Goal: Task Accomplishment & Management: Use online tool/utility

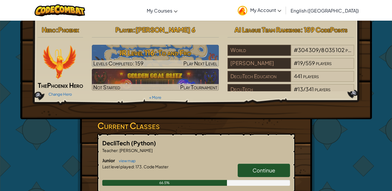
click at [231, 32] on h2 "AI League Team Rankings : 159 CodePoints" at bounding box center [290, 30] width 127 height 12
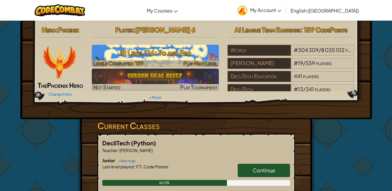
click at [186, 48] on h3 "JR Level 116: To and Fro" at bounding box center [155, 52] width 127 height 13
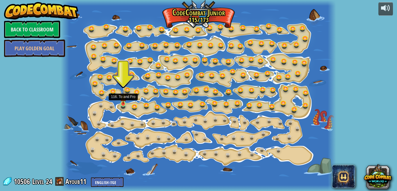
click at [123, 99] on img at bounding box center [123, 96] width 6 height 15
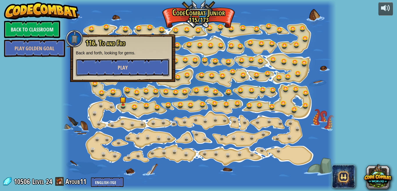
click at [129, 65] on button "Play" at bounding box center [122, 67] width 93 height 17
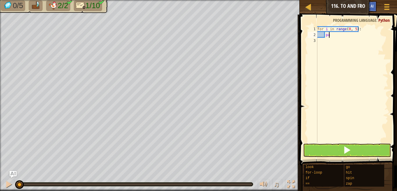
type textarea "p"
click at [321, 40] on div "for i in range ( 0 , 5 ) :" at bounding box center [352, 90] width 72 height 128
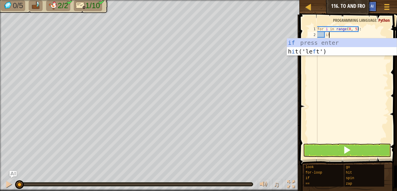
scroll to position [3, 1]
type textarea "i"
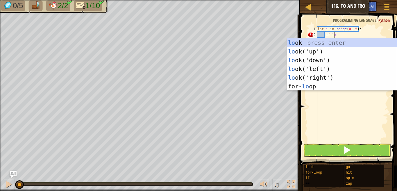
scroll to position [3, 1]
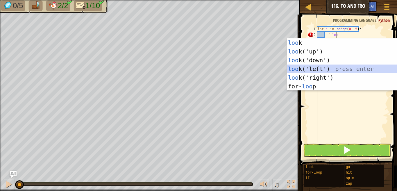
click at [298, 67] on div "loo k press enter loo k('up') press enter loo k('down') press enter loo k('left…" at bounding box center [342, 73] width 110 height 70
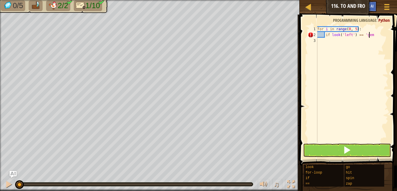
scroll to position [3, 4]
type textarea "if look('left') == 'gem':"
type textarea "go"
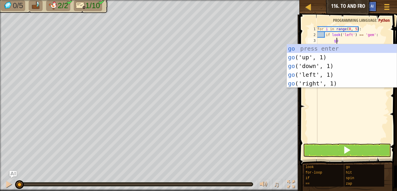
scroll to position [3, 1]
click at [314, 73] on div "go press enter go ('up', 1) press enter go ('down', 1) press enter go ('left', …" at bounding box center [342, 74] width 110 height 61
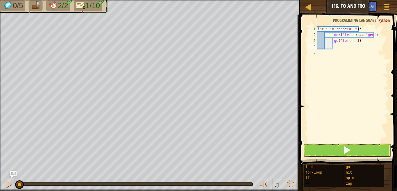
scroll to position [3, 1]
click at [355, 41] on div "for i in range ( 0 , 5 ) : if look ( 'left' ) == 'gem' : go ( 'left' , 1 )" at bounding box center [352, 90] width 72 height 128
type textarea "go('left', 2)"
click at [335, 46] on div "for i in range ( 0 , 5 ) : if look ( 'left' ) == 'gem' : go ( 'left' , 2 )" at bounding box center [352, 90] width 72 height 128
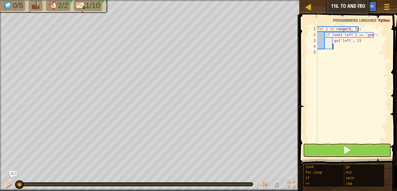
scroll to position [3, 1]
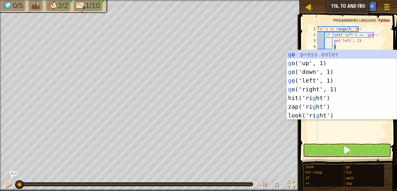
type textarea "go"
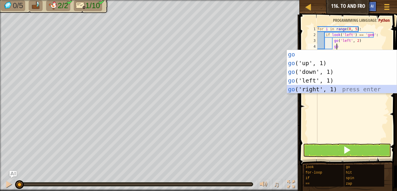
click at [318, 90] on div "go press enter go ('up', 1) press enter go ('down', 1) press enter go ('left', …" at bounding box center [342, 80] width 110 height 61
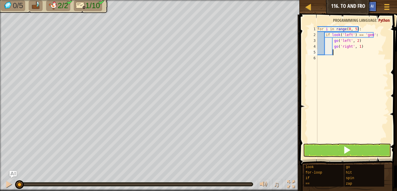
click at [356, 45] on div "for i in range ( 0 , 5 ) : if look ( 'left' ) == 'gem' : go ( 'left' , 2 ) go (…" at bounding box center [352, 90] width 72 height 128
type textarea "go('right', 2)"
click at [336, 53] on div "for i in range ( 0 , 5 ) : if look ( 'left' ) == 'gem' : go ( 'left' , 2 ) go (…" at bounding box center [352, 90] width 72 height 128
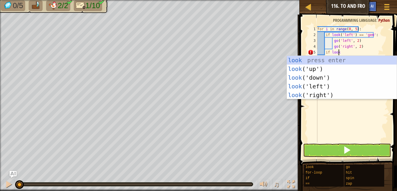
scroll to position [3, 1]
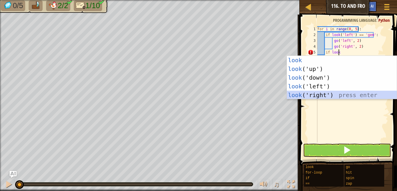
click at [321, 93] on div "look press enter look ('up') press enter look ('down') press enter look ('left'…" at bounding box center [342, 86] width 110 height 61
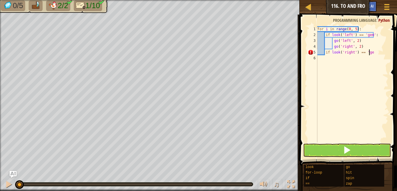
scroll to position [3, 4]
type textarea "if look('right') == 'gem':"
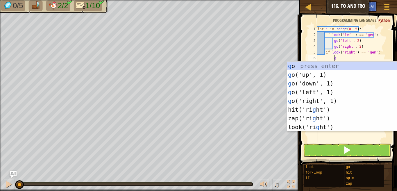
type textarea "go"
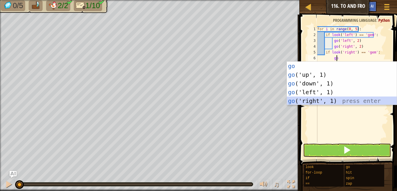
click at [325, 101] on div "go press enter go ('up', 1) press enter go ('down', 1) press enter go ('left', …" at bounding box center [342, 92] width 110 height 61
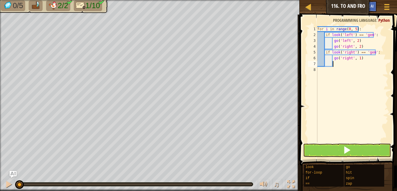
scroll to position [3, 1]
click at [356, 57] on div "for i in range ( 0 , 5 ) : if look ( 'left' ) == 'gem' : go ( 'left' , 2 ) go (…" at bounding box center [352, 90] width 72 height 128
type textarea "go('right', 2)"
click at [342, 66] on div "for i in range ( 0 , 5 ) : if look ( 'left' ) == 'gem' : go ( 'left' , 2 ) go (…" at bounding box center [352, 90] width 72 height 128
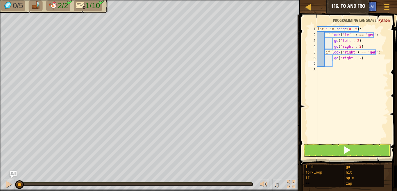
scroll to position [3, 1]
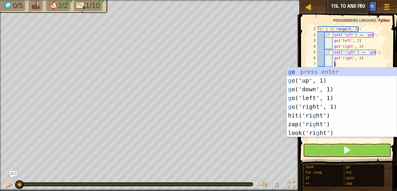
type textarea "go"
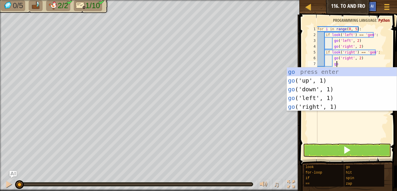
scroll to position [3, 1]
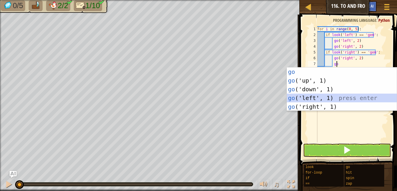
click at [306, 98] on div "go press enter go ('up', 1) press enter go ('down', 1) press enter go ('left', …" at bounding box center [342, 97] width 110 height 61
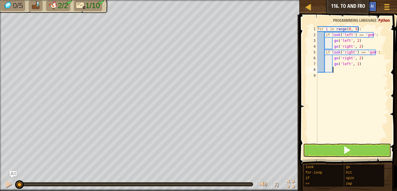
click at [355, 64] on div "for i in range ( 0 , 5 ) : if look ( 'left' ) == 'gem' : go ( 'left' , 2 ) go (…" at bounding box center [352, 90] width 72 height 128
type textarea "go('left', 2)"
click at [336, 73] on div "for i in range ( 0 , 5 ) : if look ( 'left' ) == 'gem' : go ( 'left' , 2 ) go (…" at bounding box center [352, 90] width 72 height 128
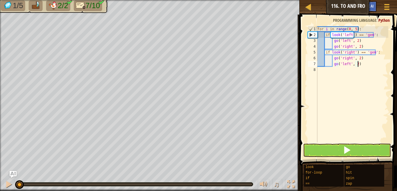
type textarea "go('left', 2)"
click at [322, 148] on button at bounding box center [347, 149] width 88 height 13
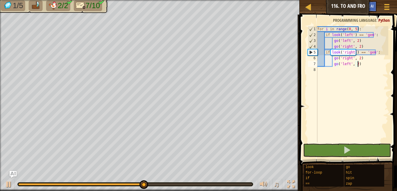
click at [323, 69] on div "for i in range ( 0 , 5 ) : if look ( 'left' ) == 'gem' : go ( 'left' , 2 ) go (…" at bounding box center [352, 90] width 72 height 128
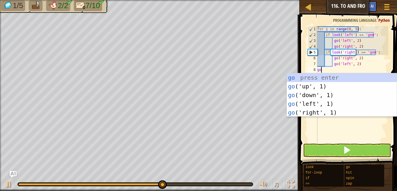
type textarea "go"
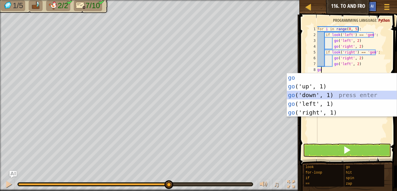
click at [309, 96] on div "go press enter go ('up', 1) press enter go ('down', 1) press enter go ('left', …" at bounding box center [342, 103] width 110 height 61
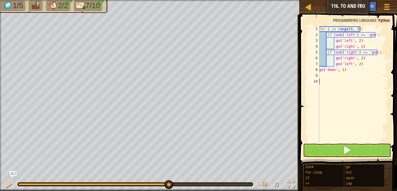
click at [320, 84] on div "for i in range ( 0 , 5 ) : if look ( 'left' ) == 'gem' : go ( 'left' , 2 ) go (…" at bounding box center [353, 90] width 70 height 128
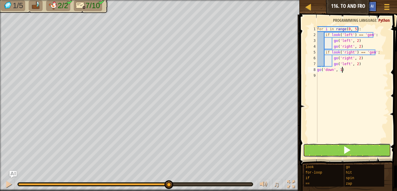
click at [329, 151] on button at bounding box center [347, 149] width 88 height 13
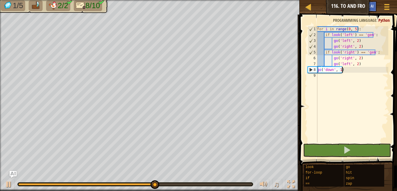
click at [317, 71] on div "for i in range ( 0 , 5 ) : if look ( 'left' ) == 'gem' : go ( 'left' , 2 ) go (…" at bounding box center [352, 90] width 72 height 128
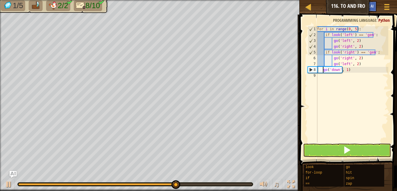
type textarea "go('down', 1)"
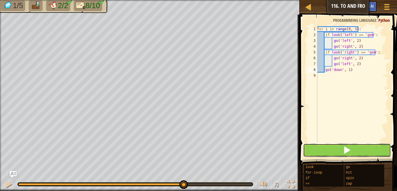
click at [319, 150] on button at bounding box center [347, 149] width 88 height 13
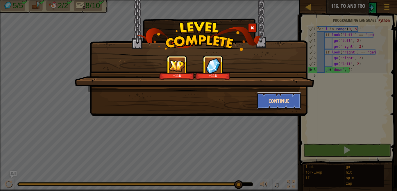
click at [278, 96] on button "Continue" at bounding box center [278, 100] width 45 height 17
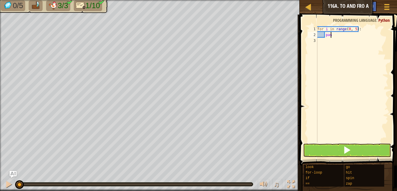
type textarea "p"
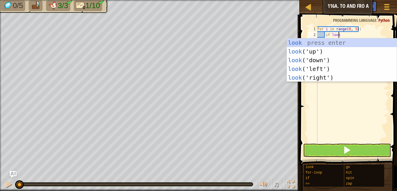
scroll to position [3, 1]
click at [323, 50] on div "look press enter look ('up') press enter look ('down') press enter look ('left'…" at bounding box center [342, 68] width 110 height 61
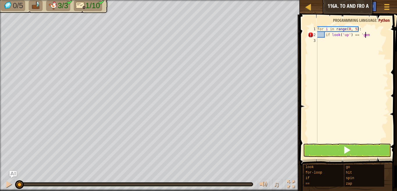
scroll to position [3, 4]
type textarea "if look('up') == 'gem'=="
click at [370, 35] on div "for i in range ( 0 , 5 ) : if look ( 'up' ) == 'gem' ==" at bounding box center [352, 90] width 72 height 128
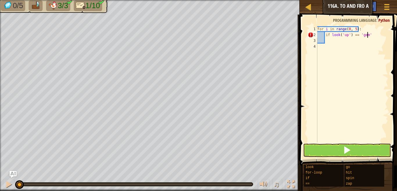
type textarea "if look('up') == 'gem':"
click at [331, 42] on div "for i in range ( 0 , 5 ) : if look ( 'up' ) == 'gem' :" at bounding box center [352, 90] width 72 height 128
click at [318, 48] on div "for i in range ( 0 , 5 ) : if look ( 'up' ) == 'gem' :" at bounding box center [352, 90] width 72 height 128
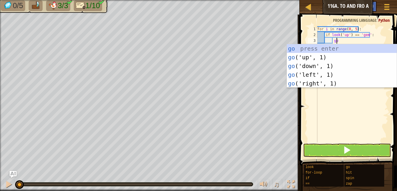
type textarea "go"
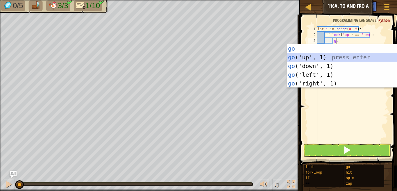
click at [316, 57] on div "go press enter go ('up', 1) press enter go ('down', 1) press enter go ('left', …" at bounding box center [342, 74] width 110 height 61
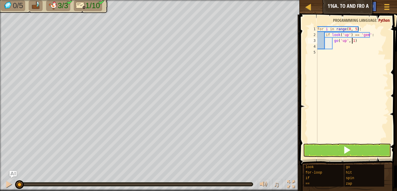
drag, startPoint x: 352, startPoint y: 39, endPoint x: 352, endPoint y: 48, distance: 9.0
click at [352, 48] on div "for i in range ( 0 , 5 ) : if look ( 'up' ) == 'gem' : go ( 'up' , 1 )" at bounding box center [352, 90] width 72 height 128
click at [351, 40] on div "for i in range ( 0 , 5 ) : if look ( 'up' ) == 'gem' : go ( 'up' , 1 )" at bounding box center [352, 84] width 72 height 116
type textarea "go('up', 2)"
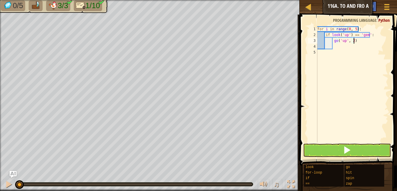
click at [356, 42] on div "for i in range ( 0 , 5 ) : if look ( 'up' ) == 'gem' : go ( 'up' , 2 )" at bounding box center [352, 90] width 72 height 128
type textarea "go"
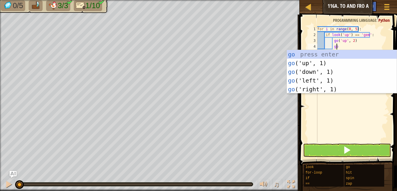
scroll to position [3, 1]
click at [320, 69] on div "go press enter go ('up', 1) press enter go ('down', 1) press enter go ('left', …" at bounding box center [342, 80] width 110 height 61
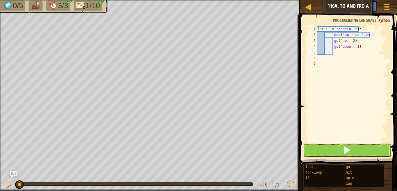
scroll to position [3, 1]
click at [355, 48] on div "for i in range ( 0 , 5 ) : if look ( 'up' ) == 'gem' : go ( 'up' , 2 ) go ( 'do…" at bounding box center [352, 90] width 72 height 128
type textarea "go('down', 2)"
click at [336, 54] on div "for i in range ( 0 , 5 ) : if look ( 'up' ) == 'gem' : go ( 'up' , 2 ) go ( 'do…" at bounding box center [352, 90] width 72 height 128
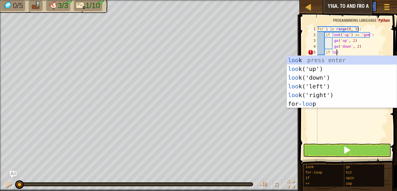
scroll to position [3, 1]
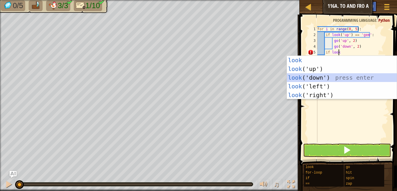
click at [321, 78] on div "look press enter look ('up') press enter look ('down') press enter look ('left'…" at bounding box center [342, 86] width 110 height 61
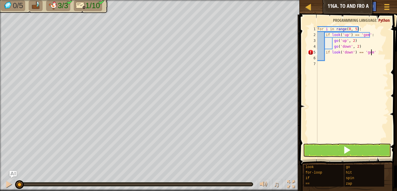
scroll to position [3, 4]
type textarea "if look('down') == 'gem':"
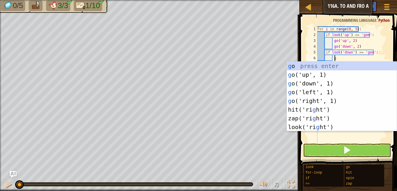
type textarea "go"
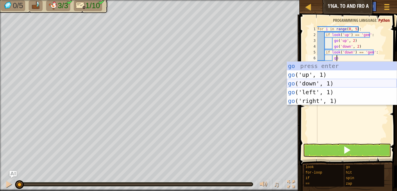
click at [336, 84] on div "go press enter go ('up', 1) press enter go ('down', 1) press enter go ('left', …" at bounding box center [342, 92] width 110 height 61
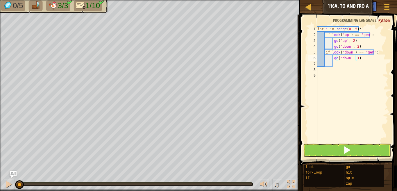
drag, startPoint x: 355, startPoint y: 59, endPoint x: 355, endPoint y: 72, distance: 13.1
click at [355, 72] on div "for i in range ( 0 , 5 ) : if look ( 'up' ) == 'gem' : go ( 'up' , 2 ) go ( 'do…" at bounding box center [352, 90] width 72 height 128
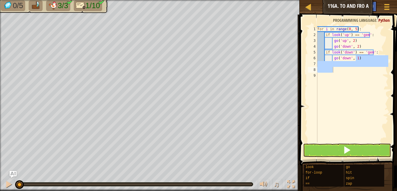
click at [355, 57] on div "for i in range ( 0 , 5 ) : if look ( 'up' ) == 'gem' : go ( 'up' , 2 ) go ( 'do…" at bounding box center [352, 84] width 72 height 116
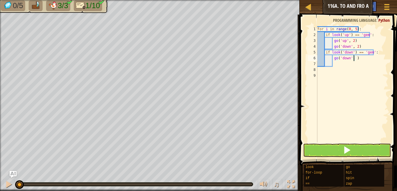
type textarea "go('down', 2)"
click at [339, 63] on div "for i in range ( 0 , 5 ) : if look ( 'up' ) == 'gem' : go ( 'up' , 2 ) go ( 'do…" at bounding box center [352, 90] width 72 height 128
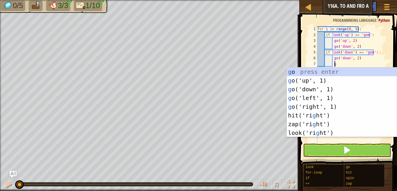
type textarea "go"
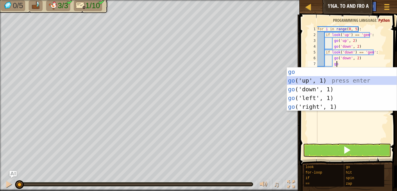
click at [330, 79] on div "go press enter go ('up', 1) press enter go ('down', 1) press enter go ('left', …" at bounding box center [342, 97] width 110 height 61
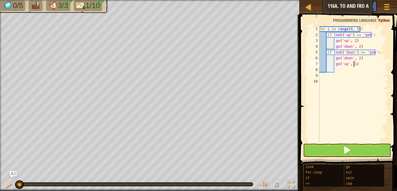
click at [353, 66] on div "for i in range ( 0 , 5 ) : if look ( 'up' ) == 'gem' : go ( 'up' , 2 ) go ( 'do…" at bounding box center [353, 90] width 70 height 128
type textarea "go('up', 2)"
click at [342, 72] on div "for i in range ( 0 , 5 ) : if look ( 'up' ) == 'gem' : go ( 'up' , 2 ) go ( 'do…" at bounding box center [353, 90] width 70 height 128
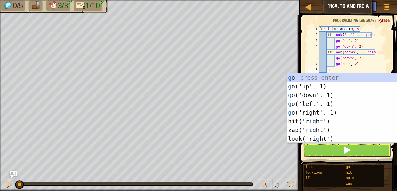
type textarea "go"
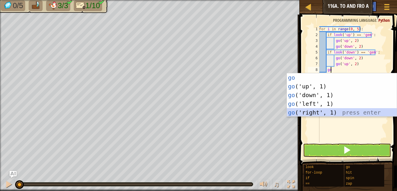
click at [308, 111] on div "go press enter go ('up', 1) press enter go ('down', 1) press enter go ('left', …" at bounding box center [342, 103] width 110 height 61
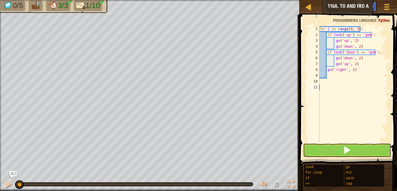
click at [322, 87] on div "for i in range ( 0 , 5 ) : if look ( 'up' ) == 'gem' : go ( 'up' , 2 ) go ( 'do…" at bounding box center [353, 90] width 70 height 128
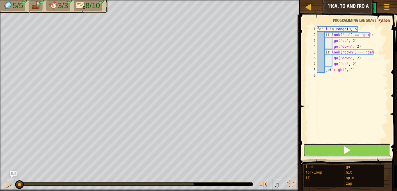
click at [318, 151] on button at bounding box center [347, 149] width 88 height 13
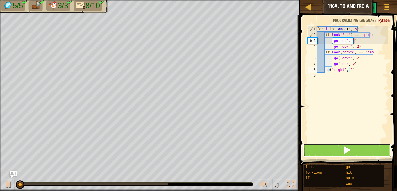
click at [318, 151] on button at bounding box center [347, 149] width 88 height 13
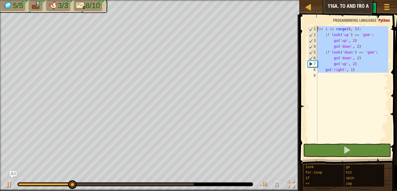
drag, startPoint x: 366, startPoint y: 78, endPoint x: 320, endPoint y: 21, distance: 73.5
click at [320, 21] on div "go('right', 1) 1 2 3 4 5 6 7 8 9 for i in range ( 0 , 5 ) : if look ( 'up' ) ==…" at bounding box center [347, 101] width 99 height 168
type textarea "for i in range(0, 5): if look('up') == 'gem':"
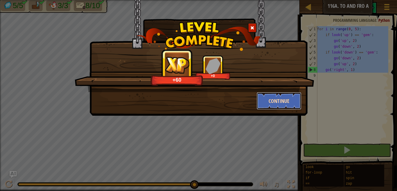
click at [273, 102] on button "Continue" at bounding box center [278, 100] width 45 height 17
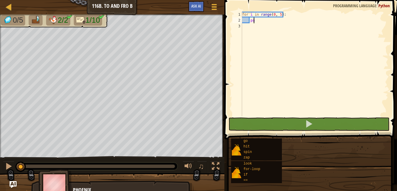
type textarea "p"
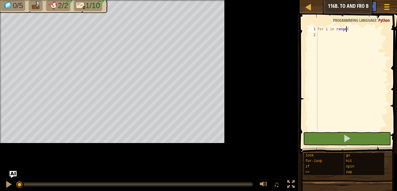
type textarea "f"
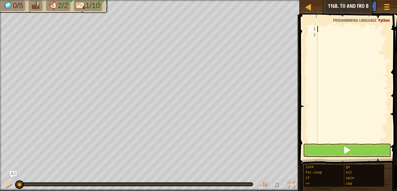
click at [324, 33] on div at bounding box center [352, 90] width 72 height 128
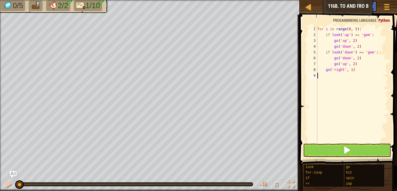
click at [345, 36] on div "for i in range ( 0 , 5 ) : if look ( 'up' ) == 'gem' : go ( 'up' , 2 ) go ( 'do…" at bounding box center [352, 90] width 72 height 128
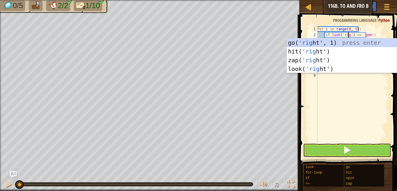
scroll to position [3, 3]
type textarea "if look('right') == 'gem':"
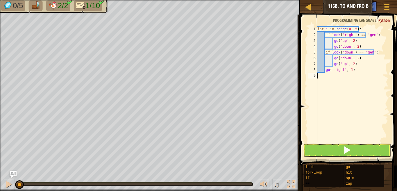
click at [340, 89] on div "for i in range ( 0 , 5 ) : if look ( 'right' ) == 'gem' : go ( 'up' , 2 ) go ( …" at bounding box center [352, 90] width 72 height 128
click at [349, 52] on div "for i in range ( 0 , 5 ) : if look ( 'right' ) == 'gem' : go ( 'up' , 2 ) go ( …" at bounding box center [352, 90] width 72 height 128
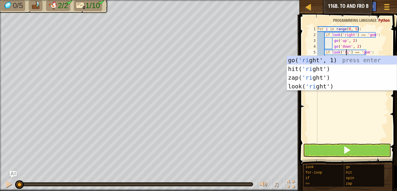
scroll to position [3, 3]
type textarea "if look('right') == 'gem':"
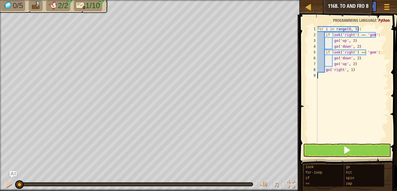
click at [327, 104] on div "for i in range ( 0 , 5 ) : if look ( 'right' ) == 'gem' : go ( 'up' , 2 ) go ( …" at bounding box center [352, 90] width 72 height 128
click at [349, 53] on div "for i in range ( 0 , 5 ) : if look ( 'right' ) == 'gem' : go ( 'up' , 2 ) go ( …" at bounding box center [352, 90] width 72 height 128
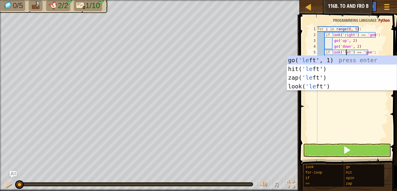
scroll to position [3, 2]
type textarea "if look('left') == 'gem':"
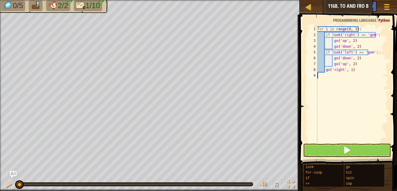
click at [332, 127] on div "for i in range ( 0 , 5 ) : if look ( 'right' ) == 'gem' : go ( 'up' , 2 ) go ( …" at bounding box center [352, 90] width 72 height 128
click at [344, 41] on div "for i in range ( 0 , 5 ) : if look ( 'right' ) == 'gem' : go ( 'up' , 2 ) go ( …" at bounding box center [352, 90] width 72 height 128
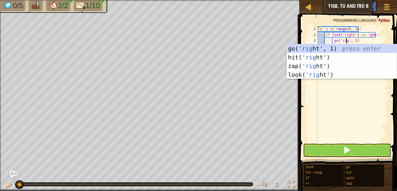
type textarea "go('right', 2)"
click at [337, 100] on div "for i in range ( 0 , 5 ) : if look ( 'right' ) == 'gem' : go ( 'right' , 2 ) go…" at bounding box center [352, 90] width 72 height 128
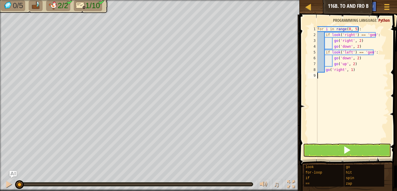
scroll to position [3, 0]
click at [347, 46] on div "for i in range ( 0 , 5 ) : if look ( 'right' ) == 'gem' : go ( 'right' , 2 ) go…" at bounding box center [352, 90] width 72 height 128
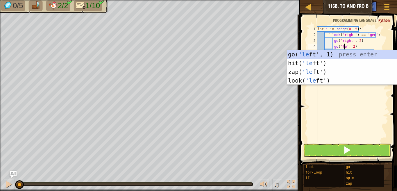
scroll to position [3, 2]
type textarea "go('left', 2)"
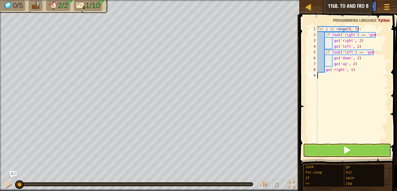
click at [336, 97] on div "for i in range ( 0 , 5 ) : if look ( 'right' ) == 'gem' : go ( 'right' , 2 ) go…" at bounding box center [352, 90] width 72 height 128
click at [357, 46] on div "for i in range ( 0 , 5 ) : if look ( 'right' ) == 'gem' : go ( 'right' , 2 ) go…" at bounding box center [352, 90] width 72 height 128
click at [357, 46] on div "for i in range ( 0 , 5 ) : if look ( 'right' ) == 'gem' : go ( 'right' , 2 ) go…" at bounding box center [352, 84] width 72 height 116
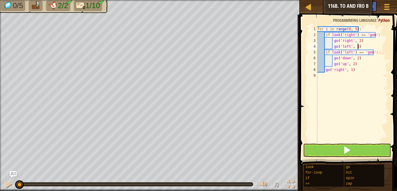
click at [357, 40] on div "for i in range ( 0 , 5 ) : if look ( 'right' ) == 'gem' : go ( 'right' , 2 ) go…" at bounding box center [352, 90] width 72 height 128
click at [347, 59] on div "for i in range ( 0 , 5 ) : if look ( 'right' ) == 'gem' : go ( 'right' , 3 ) go…" at bounding box center [352, 90] width 72 height 128
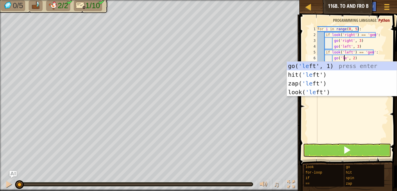
scroll to position [3, 2]
type textarea "go('left', 2)"
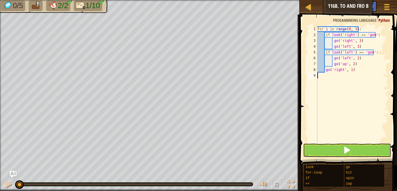
click at [336, 105] on div "for i in range ( 0 , 5 ) : if look ( 'right' ) == 'gem' : go ( 'right' , 3 ) go…" at bounding box center [352, 90] width 72 height 128
drag, startPoint x: 344, startPoint y: 63, endPoint x: 345, endPoint y: 81, distance: 17.5
click at [345, 81] on div "for i in range ( 0 , 5 ) : if look ( 'right' ) == 'gem' : go ( 'right' , 3 ) go…" at bounding box center [352, 90] width 72 height 128
type textarea "go('right', 1)"
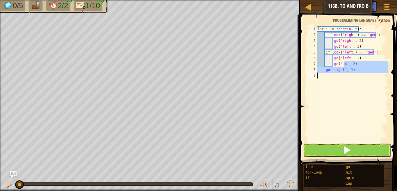
click at [345, 81] on div "for i in range ( 0 , 5 ) : if look ( 'right' ) == 'gem' : go ( 'right' , 3 ) go…" at bounding box center [352, 84] width 72 height 116
click at [342, 65] on div "for i in range ( 0 , 5 ) : if look ( 'right' ) == 'gem' : go ( 'right' , 3 ) go…" at bounding box center [352, 90] width 72 height 128
click at [343, 65] on div "for i in range ( 0 , 5 ) : if look ( 'right' ) == 'gem' : go ( 'right' , 3 ) go…" at bounding box center [352, 90] width 72 height 128
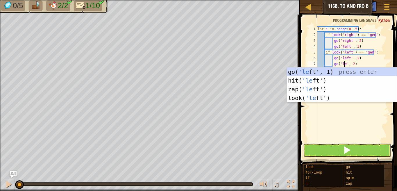
scroll to position [3, 2]
type textarea "go('right', 2)"
click at [331, 121] on div "for i in range ( 0 , 5 ) : if look ( 'right' ) == 'gem' : go ( 'right' , 3 ) go…" at bounding box center [352, 90] width 72 height 128
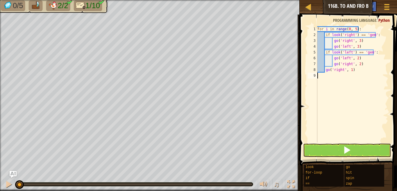
scroll to position [3, 0]
click at [350, 70] on div "for i in range ( 0 , 5 ) : if look ( 'right' ) == 'gem' : go ( 'right' , 3 ) go…" at bounding box center [352, 90] width 72 height 128
click at [352, 70] on div "for i in range ( 0 , 5 ) : if look ( 'right' ) == 'gem' : go ( 'right' , 3 ) go…" at bounding box center [352, 90] width 72 height 128
type textarea "g"
type textarea "go"
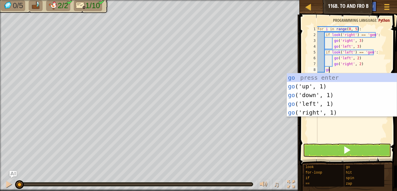
scroll to position [3, 1]
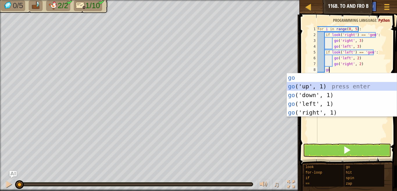
click at [335, 85] on div "go press enter go ('up', 1) press enter go ('down', 1) press enter go ('left', …" at bounding box center [342, 103] width 110 height 61
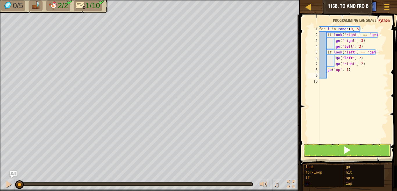
scroll to position [3, 0]
click at [323, 151] on button at bounding box center [347, 149] width 88 height 13
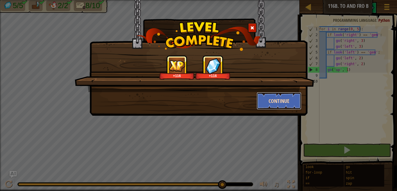
click at [273, 103] on button "Continue" at bounding box center [278, 100] width 45 height 17
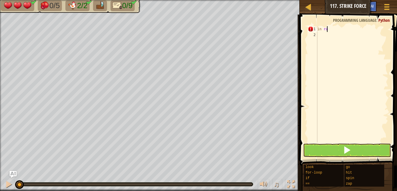
scroll to position [3, 0]
type textarea "i"
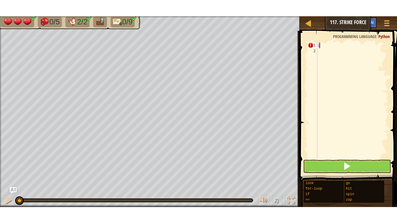
scroll to position [3, 0]
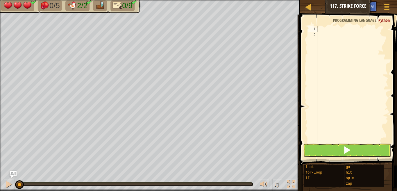
click at [391, 21] on span at bounding box center [349, 82] width 102 height 168
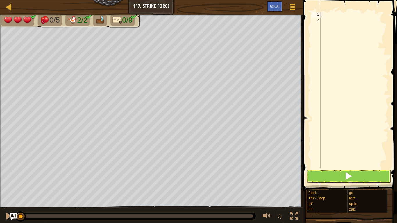
click at [340, 26] on div at bounding box center [353, 96] width 69 height 168
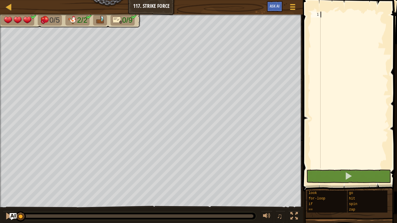
paste textarea "go('right', 1)"
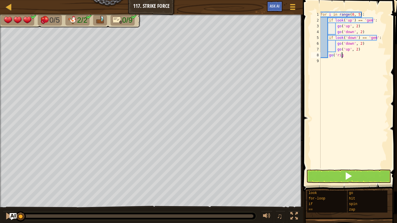
type textarea "g"
type textarea "i"
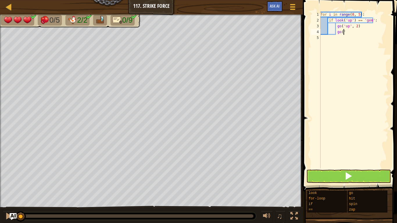
type textarea "g"
type textarea "i"
click at [356, 12] on div "for i in range ( 0 , 5 ) :" at bounding box center [353, 96] width 69 height 168
type textarea "for i in range(0, 6):"
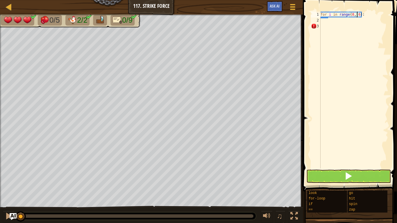
scroll to position [3, 3]
click at [329, 20] on div "for i in range ( 0 , 6 ) :" at bounding box center [353, 96] width 69 height 168
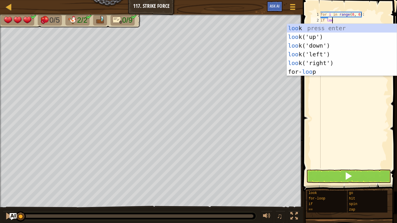
scroll to position [3, 1]
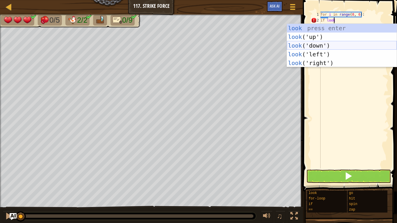
click at [321, 45] on div "look press enter look ('up') press enter look ('down') press enter look ('left'…" at bounding box center [342, 54] width 110 height 61
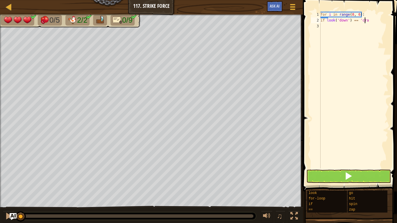
scroll to position [3, 3]
type textarea "if look('down') == 'crab':"
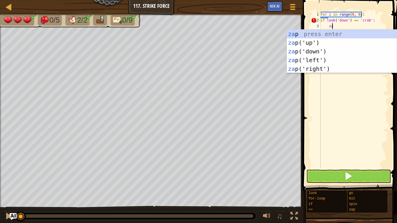
scroll to position [3, 1]
type textarea "zap"
click at [313, 50] on div "zap press enter zap ('up') press enter zap ('down') press enter zap ('left') pr…" at bounding box center [342, 60] width 110 height 61
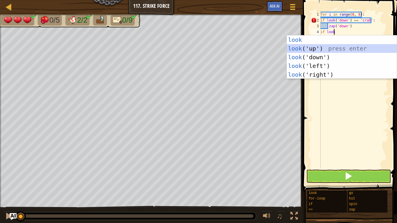
click at [325, 47] on div "look press enter look ('up') press enter look ('down') press enter look ('left'…" at bounding box center [342, 65] width 110 height 61
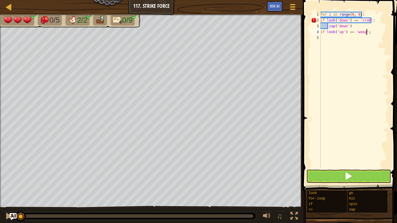
scroll to position [3, 3]
type textarea "if look('up') == 'wasp':"
type textarea "hi"
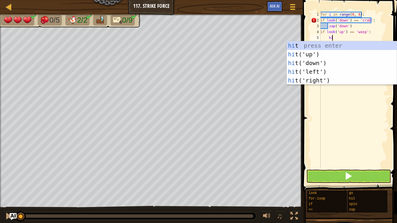
scroll to position [3, 1]
click at [319, 54] on div "hi t press enter hi t('up') press enter hi t('down') press enter hi t('left') p…" at bounding box center [342, 71] width 110 height 61
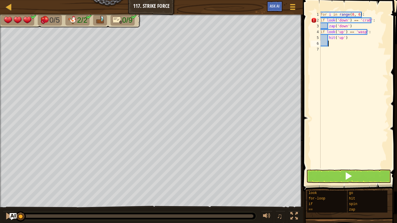
scroll to position [3, 0]
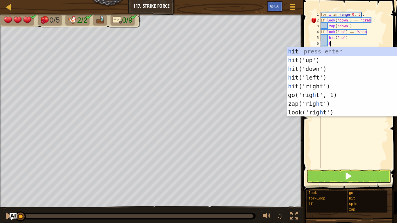
type textarea "hi"
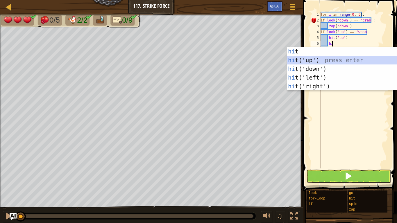
click at [315, 58] on div "hi t press enter hi t('up') press enter hi t('down') press enter hi t('left') p…" at bounding box center [342, 77] width 110 height 61
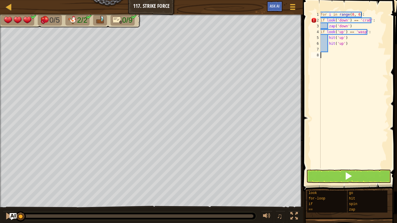
click at [325, 60] on div "for i in range ( 0 , 6 ) : if look ( 'down' ) == 'crab' : zap ( 'down' ) if loo…" at bounding box center [353, 96] width 69 height 168
click at [335, 171] on button at bounding box center [348, 176] width 84 height 13
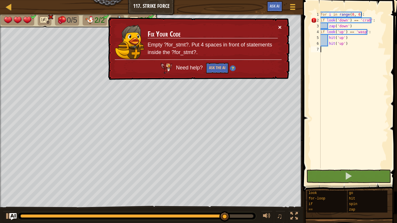
click at [279, 27] on button "×" at bounding box center [279, 27] width 3 height 6
click at [320, 20] on div "for i in range ( 0 , 6 ) : if look ( 'down' ) == 'crab' : zap ( 'down' ) if loo…" at bounding box center [353, 96] width 69 height 168
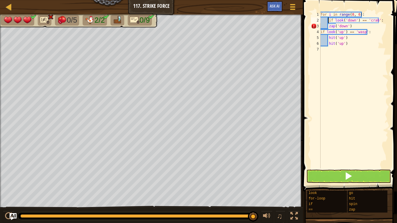
click at [320, 31] on div "for i in range ( 0 , 6 ) : if look ( 'down' ) == 'crab' : zap ( 'down' ) if loo…" at bounding box center [353, 96] width 69 height 168
click at [327, 27] on div "for i in range ( 0 , 6 ) : if look ( 'down' ) == 'crab' : zap ( 'down' ) if loo…" at bounding box center [353, 96] width 69 height 168
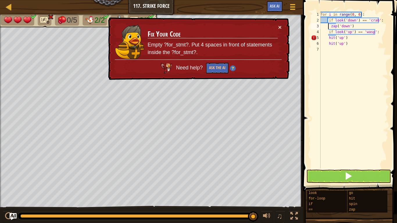
click at [327, 37] on div "for i in range ( 0 , 6 ) : if look ( 'down' ) == 'crab' : zap ( 'down' ) if loo…" at bounding box center [353, 96] width 69 height 168
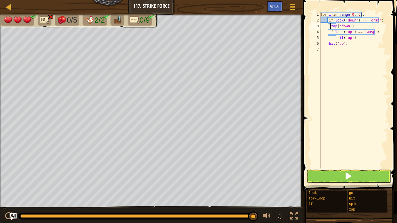
click at [329, 26] on div "for i in range ( 0 , 6 ) : if look ( 'down' ) == 'crab' : zap ( 'down' ) if loo…" at bounding box center [353, 96] width 69 height 168
click at [327, 44] on div "for i in range ( 0 , 6 ) : if look ( 'down' ) == 'crab' : zap ( 'down' ) if loo…" at bounding box center [353, 96] width 69 height 168
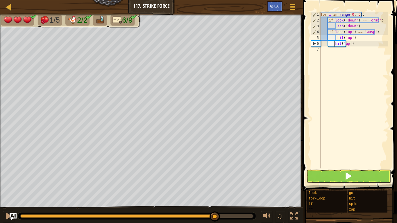
type textarea "hit('up')"
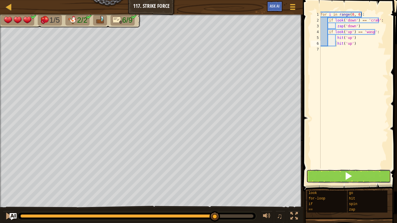
click at [332, 175] on button at bounding box center [348, 176] width 84 height 13
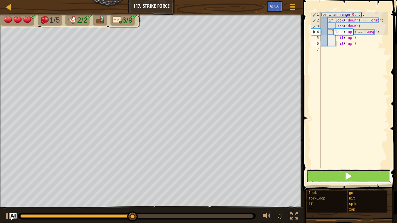
click at [336, 172] on button at bounding box center [348, 176] width 84 height 13
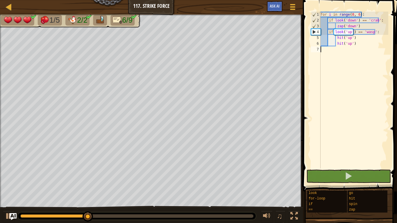
click at [332, 47] on div "for i in range ( 0 , 6 ) : if look ( 'down' ) == 'crab' : zap ( 'down' ) if loo…" at bounding box center [353, 96] width 69 height 168
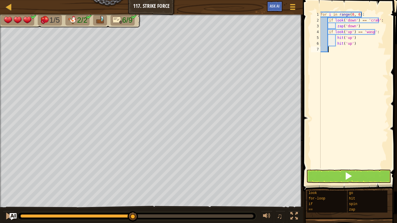
type textarea "go"
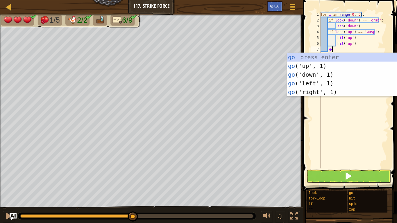
scroll to position [3, 1]
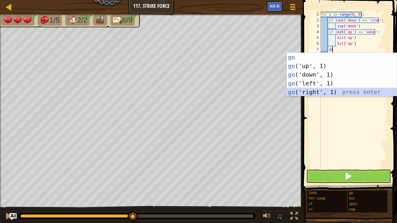
click at [312, 91] on div "go press enter go ('up', 1) press enter go ('down', 1) press enter go ('left', …" at bounding box center [342, 83] width 110 height 61
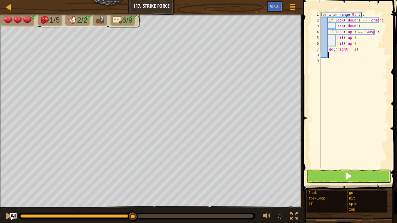
scroll to position [3, 0]
click at [325, 174] on button at bounding box center [348, 176] width 84 height 13
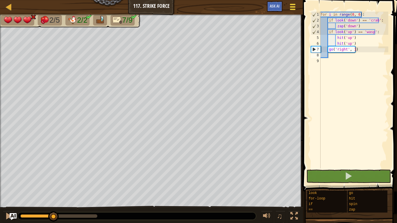
click at [293, 7] on span at bounding box center [292, 6] width 6 height 1
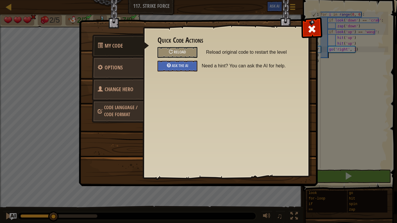
click at [123, 108] on span "Code Language / Code Format" at bounding box center [120, 110] width 33 height 13
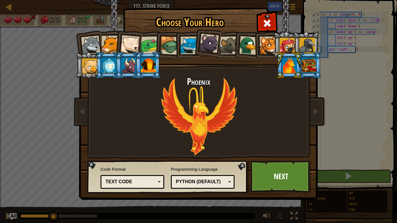
click at [183, 177] on div "Python (Default)" at bounding box center [201, 182] width 50 height 7
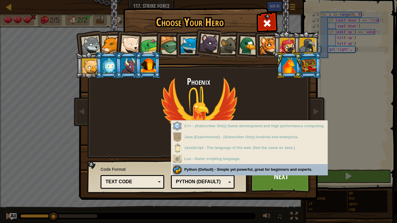
click at [148, 177] on div "Text code" at bounding box center [130, 182] width 50 height 7
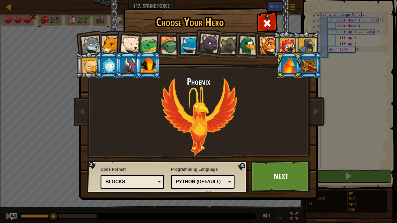
click at [278, 171] on link "Next" at bounding box center [280, 177] width 61 height 32
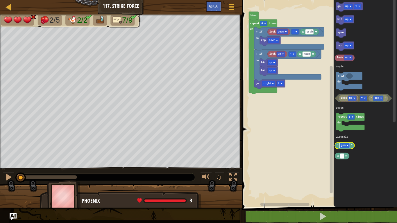
click at [344, 145] on text "gem" at bounding box center [343, 145] width 5 height 3
type input "fly"
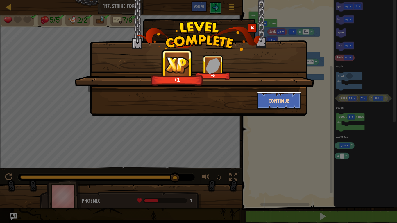
click at [277, 102] on button "Continue" at bounding box center [278, 100] width 45 height 17
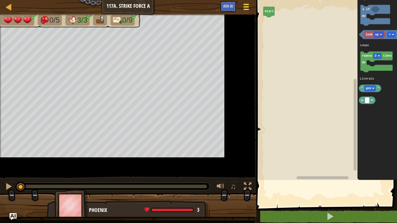
click at [248, 7] on span at bounding box center [246, 6] width 6 height 1
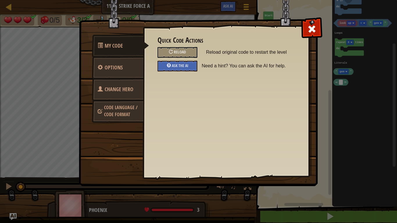
click at [108, 111] on span "Code Language / Code Format" at bounding box center [120, 110] width 33 height 13
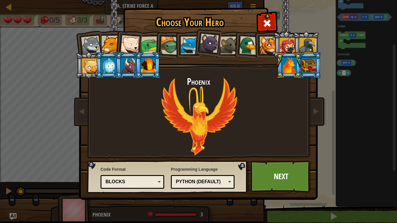
click at [137, 177] on div "Blocks" at bounding box center [130, 182] width 50 height 7
click at [264, 168] on link "Next" at bounding box center [280, 177] width 61 height 32
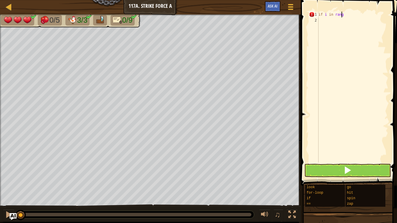
scroll to position [3, 1]
type textarea "i"
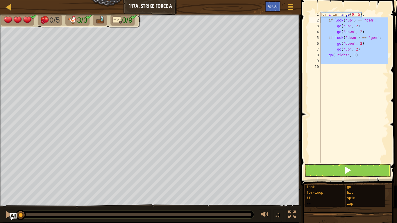
drag, startPoint x: 365, startPoint y: 64, endPoint x: 316, endPoint y: 19, distance: 66.4
click at [316, 19] on div "1 2 3 4 5 6 7 8 9 10 for i in range ( 0 , 5 ) : if look ( 'up' ) == 'gem' : go …" at bounding box center [347, 87] width 80 height 151
type textarea "if look('up') == 'gem': go('up', 2)"
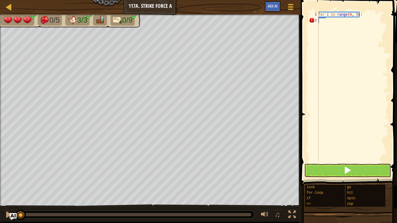
click at [325, 19] on div "for i in range ( 0 , 5 ) :" at bounding box center [352, 93] width 71 height 163
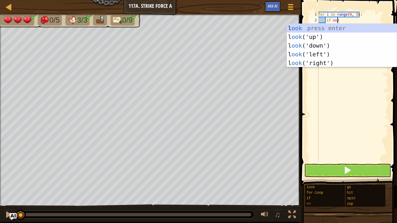
scroll to position [3, 1]
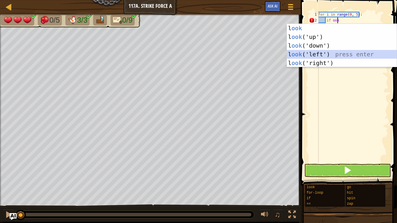
click at [322, 53] on div "l ook press enter l ook ('up') press enter l ook ('down') press enter l ook ('l…" at bounding box center [342, 54] width 110 height 61
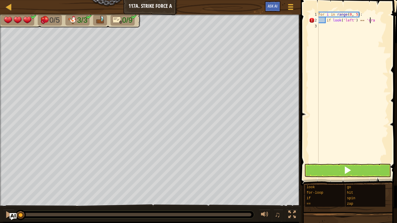
scroll to position [3, 4]
type textarea "if look('left') == 'crab':"
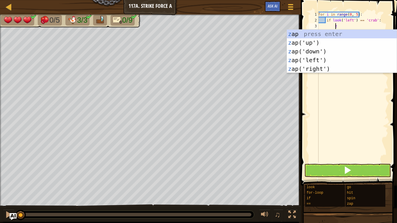
type textarea "za"
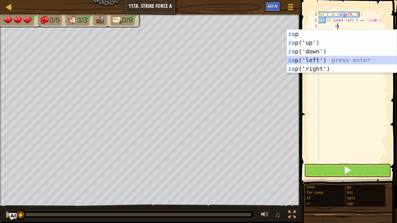
click at [324, 60] on div "za p press enter za p('up') press enter za p('down') press enter za p('left') p…" at bounding box center [342, 60] width 110 height 61
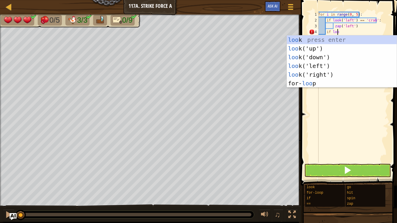
scroll to position [3, 1]
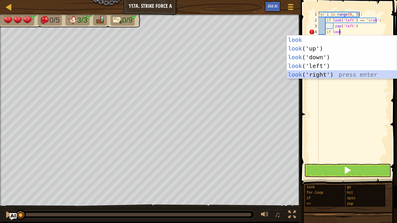
click at [325, 73] on div "look press enter look ('up') press enter look ('down') press enter look ('left'…" at bounding box center [342, 65] width 110 height 61
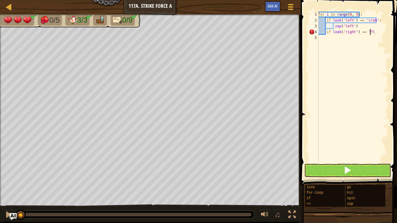
scroll to position [3, 4]
type textarea "if look('right') == 'fly':"
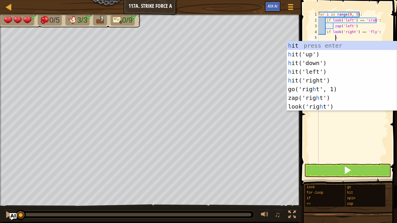
type textarea "hi"
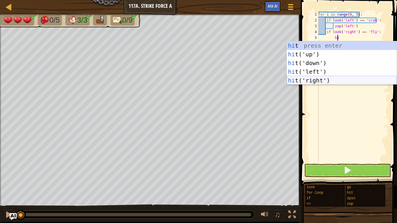
click at [321, 76] on div "hi t press enter hi t('up') press enter hi t('down') press enter hi t('left') p…" at bounding box center [342, 71] width 110 height 61
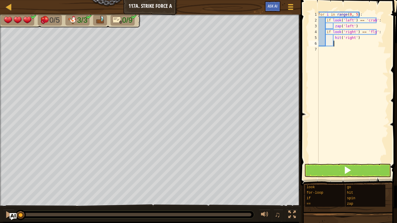
scroll to position [3, 1]
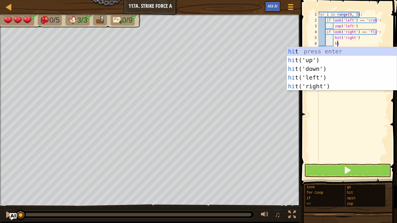
type textarea "hi"
click at [326, 84] on div "hi t press enter hi t('up') press enter hi t('down') press enter hi t('left') p…" at bounding box center [342, 77] width 110 height 61
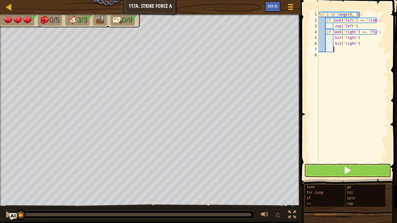
scroll to position [3, 0]
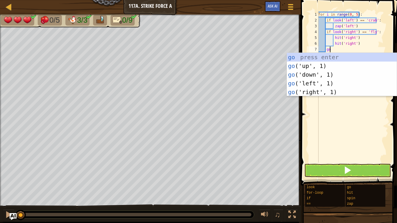
type textarea "go"
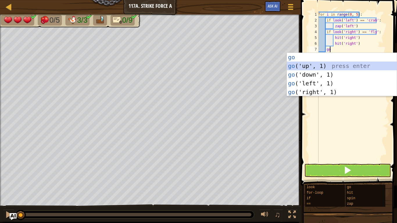
click at [321, 65] on div "go press enter go ('up', 1) press enter go ('down', 1) press enter go ('left', …" at bounding box center [342, 83] width 110 height 61
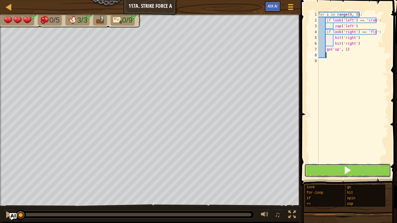
click at [323, 172] on button at bounding box center [347, 170] width 87 height 13
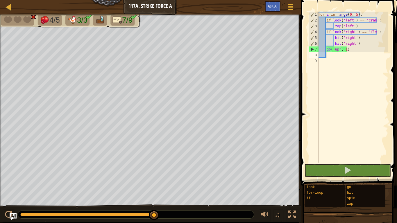
click at [358, 44] on div "for i in range ( 0 , 5 ) : if look ( 'left' ) == 'crab' : zap ( 'left' ) if loo…" at bounding box center [352, 93] width 71 height 163
click at [350, 21] on div "for i in range ( 0 , 5 ) : if look ( 'left' ) == 'crab' : zap ( 'left' ) if loo…" at bounding box center [352, 93] width 71 height 163
click at [352, 29] on div "for i in range ( 0 , 5 ) : if look ( 'left' ) == 'crab' : zap ( 'left' ) if loo…" at bounding box center [352, 93] width 71 height 163
click at [352, 32] on div "for i in range ( 0 , 5 ) : if look ( 'left' ) == 'crab' : zap ( 'left' ) if loo…" at bounding box center [352, 93] width 71 height 163
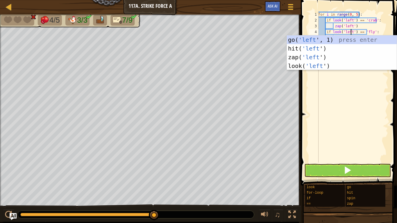
scroll to position [3, 3]
click at [369, 33] on div "for i in range ( 0 , 5 ) : if look ( 'left' ) == 'crab' : zap ( 'left' ) if loo…" at bounding box center [352, 93] width 71 height 163
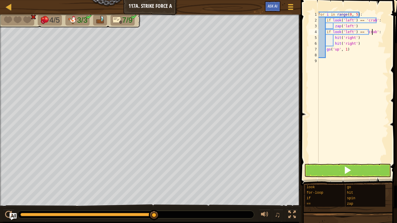
scroll to position [3, 4]
click at [371, 19] on div "for i in range ( 0 , 5 ) : if look ( 'left' ) == 'crab' : zap ( 'left' ) if loo…" at bounding box center [352, 93] width 71 height 163
click at [349, 19] on div "for i in range ( 0 , 5 ) : if look ( 'left' ) == 'fly' : zap ( 'left' ) if look…" at bounding box center [352, 93] width 71 height 163
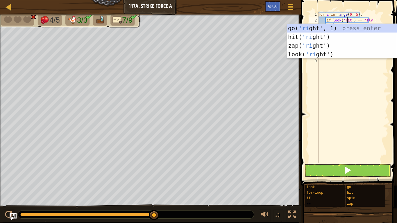
type textarea "if look('right') == 'fly':"
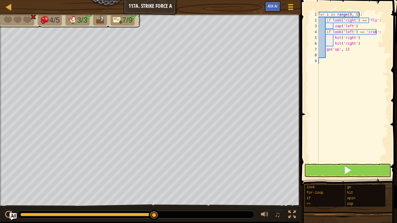
click at [338, 60] on div "for i in range ( 0 , 5 ) : if look ( 'right' ) == 'fly' : zap ( 'left' ) if loo…" at bounding box center [352, 93] width 71 height 163
click at [338, 26] on div "for i in range ( 0 , 5 ) : if look ( 'right' ) == 'fly' : zap ( 'left' ) if loo…" at bounding box center [352, 93] width 71 height 163
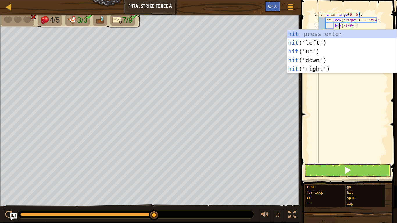
scroll to position [3, 2]
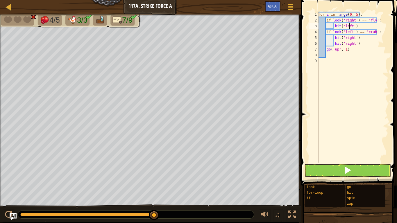
click at [350, 27] on div "for i in range ( 0 , 5 ) : if look ( 'right' ) == 'fly' : hit ( 'left' ) if loo…" at bounding box center [352, 93] width 71 height 163
click at [339, 24] on div "for i in range ( 0 , 5 ) : if look ( 'right' ) == 'fly' : hit ( 'left' ) if loo…" at bounding box center [352, 93] width 71 height 163
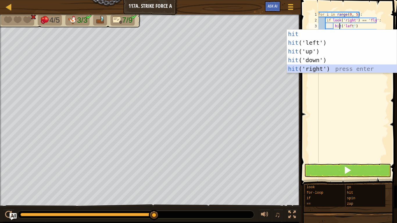
click at [322, 67] on div "hit press enter hit ('left') press enter hit ('up') press enter hit ('down') pr…" at bounding box center [342, 60] width 110 height 61
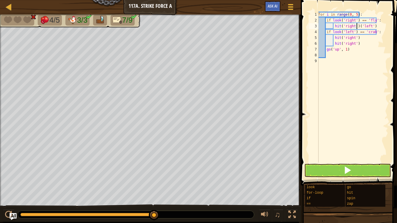
click at [371, 26] on div "for i in range ( 0 , 5 ) : if look ( 'right' ) == 'fly' : hit ( 'right' ) ( 'le…" at bounding box center [352, 93] width 71 height 163
type textarea "hit('right')"
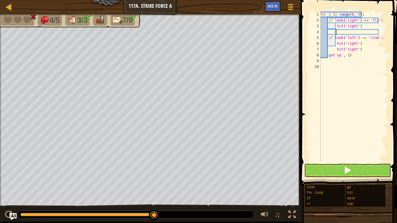
scroll to position [3, 1]
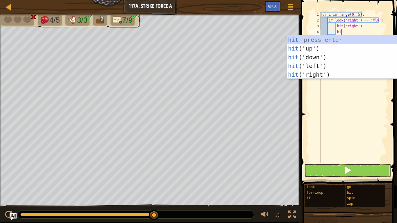
type textarea "hit"
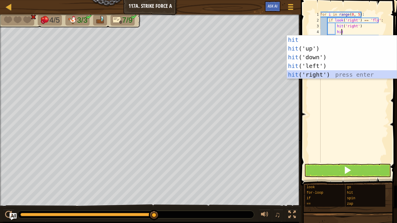
click at [317, 73] on div "hit press enter hit ('up') press enter hit ('down') press enter hit ('left') pr…" at bounding box center [342, 65] width 110 height 61
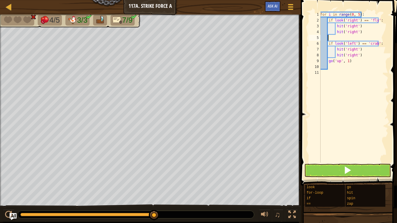
scroll to position [3, 0]
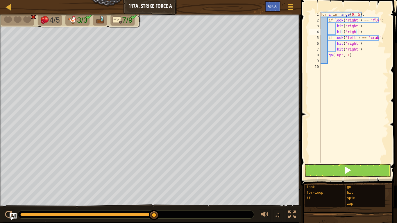
click at [341, 49] on div "for i in range ( 0 , 5 ) : if look ( 'right' ) == 'fly' : hit ( 'right' ) hit (…" at bounding box center [353, 93] width 69 height 163
click at [357, 48] on div "for i in range ( 0 , 5 ) : if look ( 'right' ) == 'fly' : hit ( 'right' ) hit (…" at bounding box center [353, 93] width 69 height 163
type textarea "("
type textarea "hit('right')"
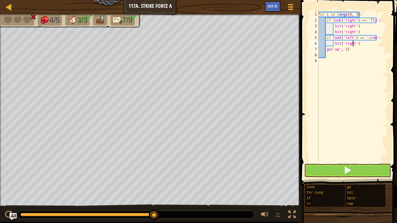
drag, startPoint x: 352, startPoint y: 42, endPoint x: 349, endPoint y: 65, distance: 23.1
click at [349, 65] on div "for i in range ( 0 , 5 ) : if look ( 'right' ) == 'fly' : hit ( 'right' ) hit (…" at bounding box center [352, 93] width 71 height 163
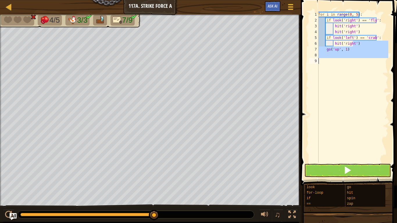
click at [352, 43] on div "for i in range ( 0 , 5 ) : if look ( 'right' ) == 'fly' : hit ( 'right' ) hit (…" at bounding box center [352, 87] width 71 height 151
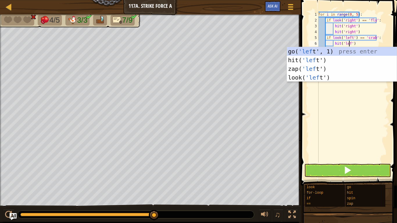
scroll to position [3, 3]
click at [339, 44] on div "for i in range ( 0 , 5 ) : if look ( 'right' ) == 'fly' : hit ( 'right' ) hit (…" at bounding box center [352, 93] width 71 height 163
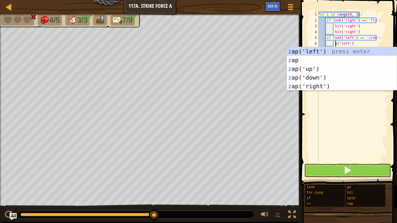
scroll to position [3, 2]
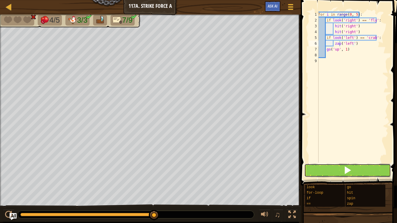
click at [341, 171] on button at bounding box center [347, 170] width 87 height 13
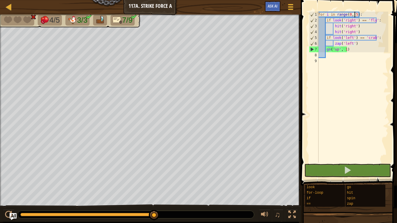
click at [354, 14] on div "for i in range ( 0 , 5 ) : if look ( 'right' ) == 'fly' : hit ( 'right' ) hit (…" at bounding box center [352, 93] width 71 height 163
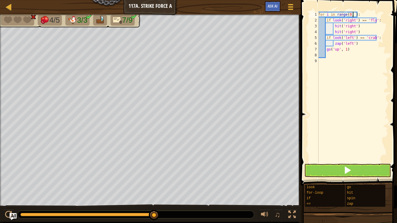
type textarea "for i in range(0, 6):"
click at [352, 97] on div "for i in range ( 0 , 6 ) : if look ( 'right' ) == 'fly' : hit ( 'right' ) hit (…" at bounding box center [352, 93] width 71 height 163
click at [331, 168] on button at bounding box center [347, 170] width 87 height 13
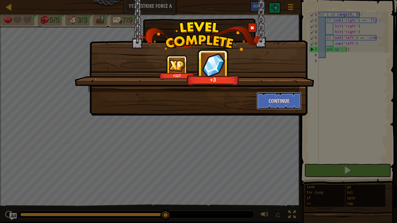
click at [278, 104] on button "Continue" at bounding box center [278, 100] width 45 height 17
